Goal: Transaction & Acquisition: Purchase product/service

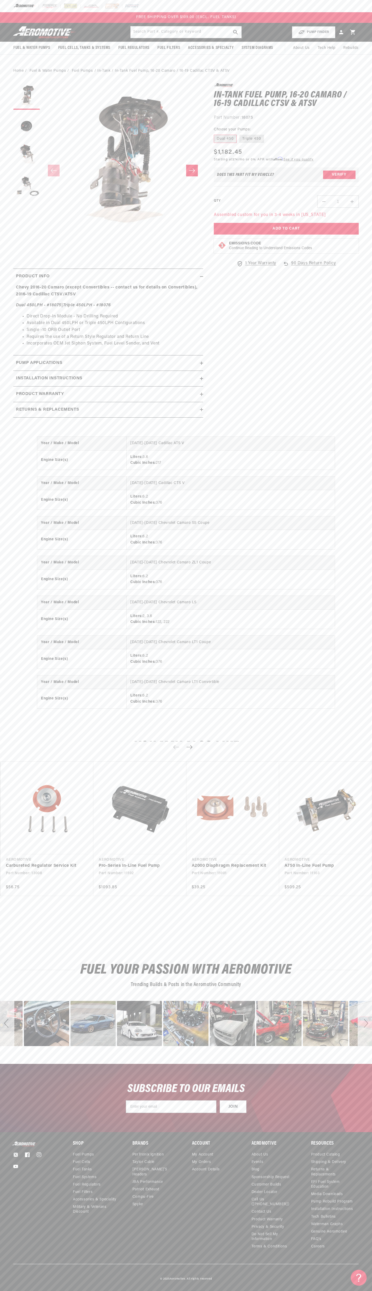
click at [118, 10] on div at bounding box center [186, 6] width 372 height 12
click at [351, 46] on span "Rebuilds" at bounding box center [350, 48] width 15 height 6
click at [347, 1287] on html "Skip to content Your cart Your cart is empty Loading... You may also like Subto…" at bounding box center [186, 645] width 372 height 1291
click at [9, 217] on body "Skip to content Your cart Your cart is empty Loading... You may also like Subto…" at bounding box center [186, 645] width 372 height 1291
